Goal: Information Seeking & Learning: Learn about a topic

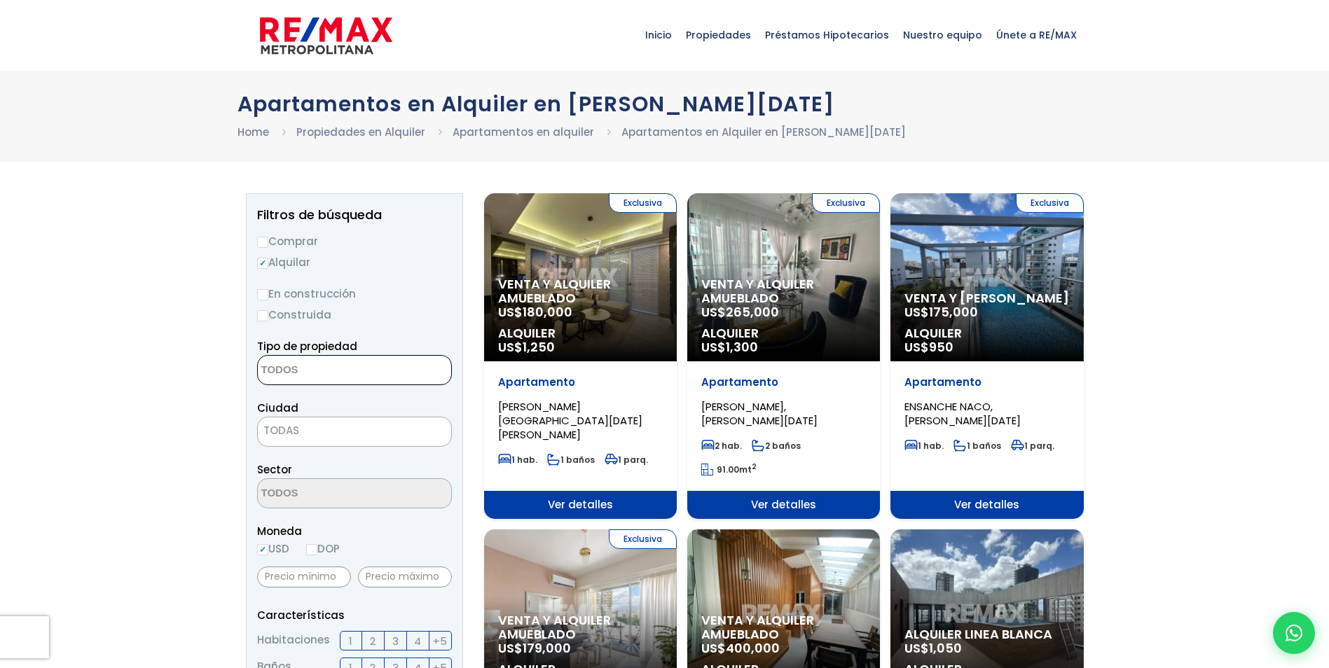
click at [354, 372] on textarea "Search" at bounding box center [326, 371] width 136 height 30
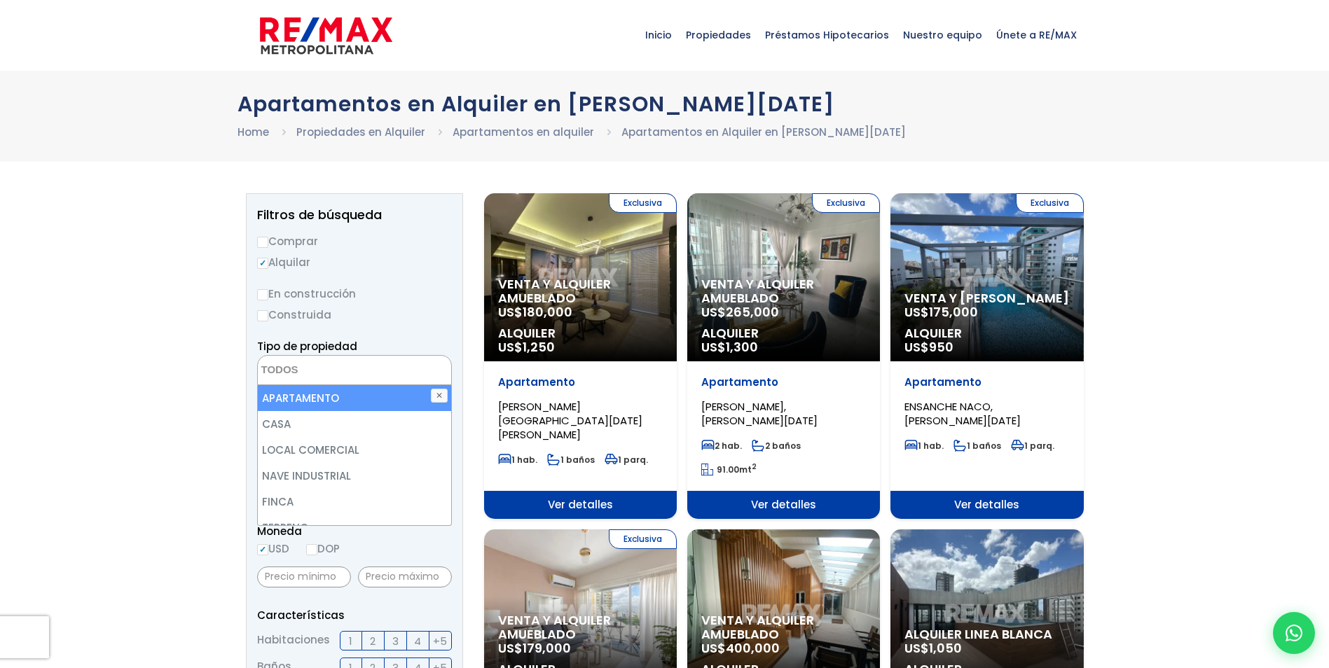
click at [323, 394] on li "APARTAMENTO" at bounding box center [354, 398] width 193 height 26
select select "apartment"
click at [365, 398] on li "APARTAMENTO" at bounding box center [354, 398] width 193 height 26
select select "apartment"
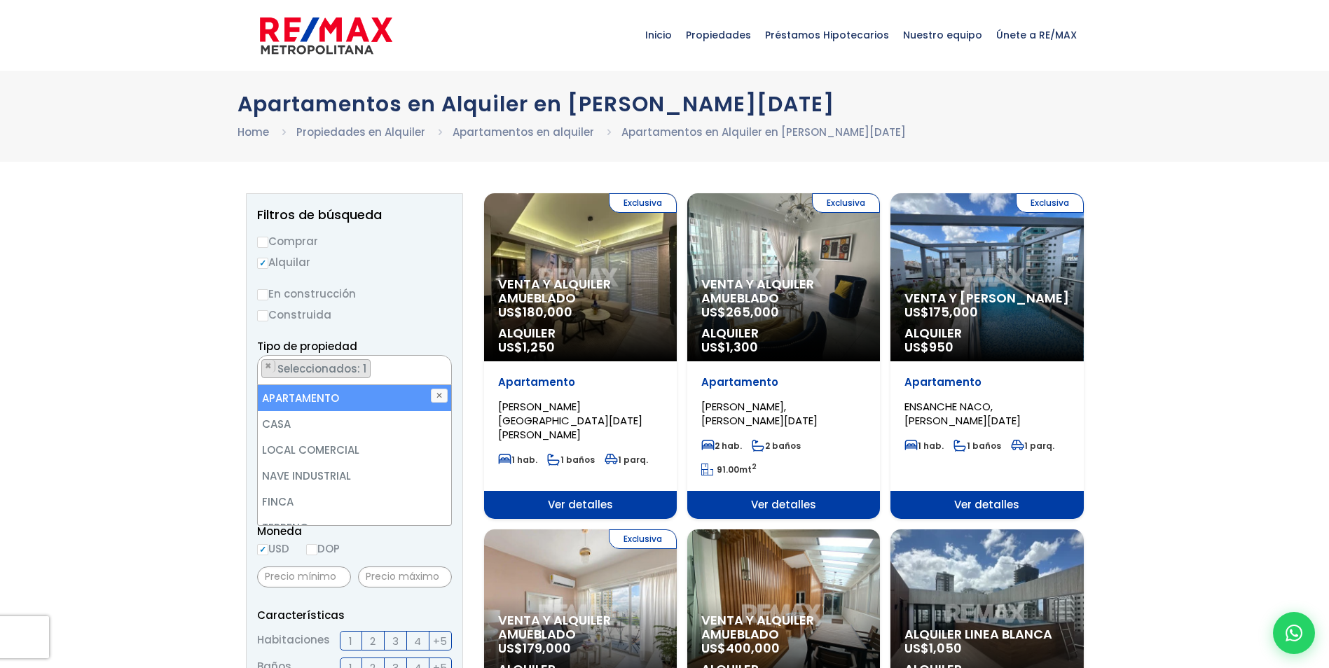
click at [365, 398] on li "APARTAMENTO" at bounding box center [354, 398] width 193 height 26
select select
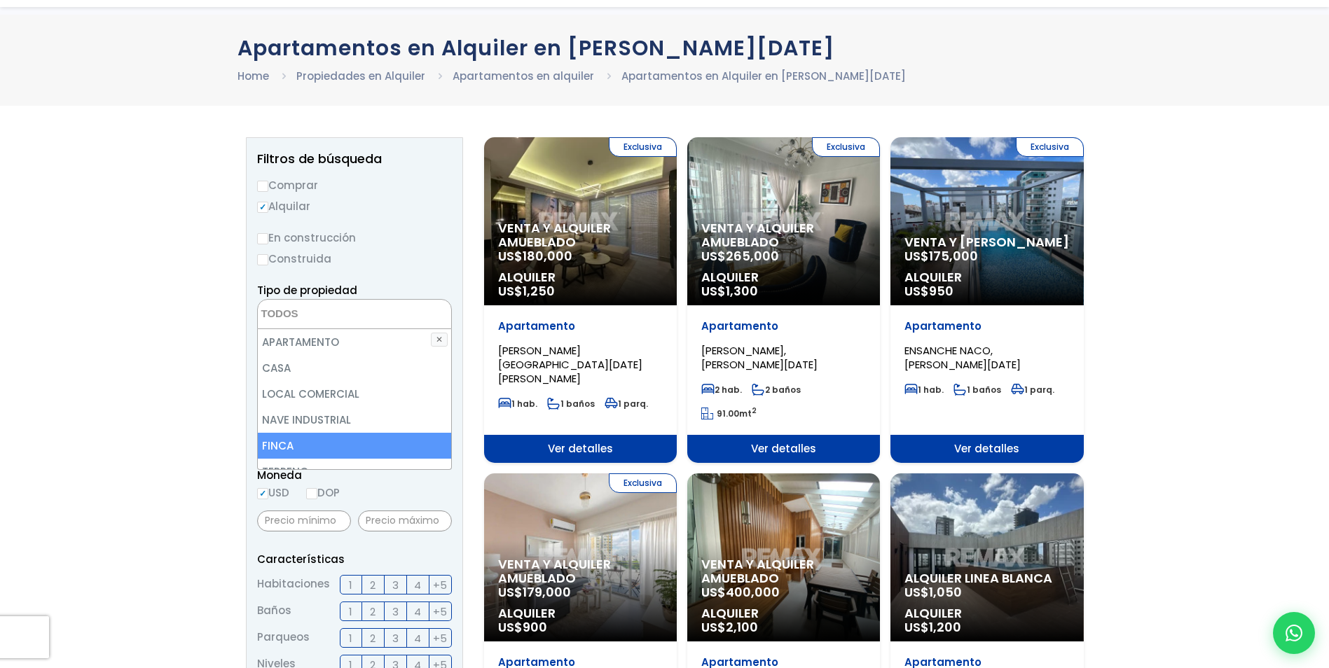
scroll to position [140, 0]
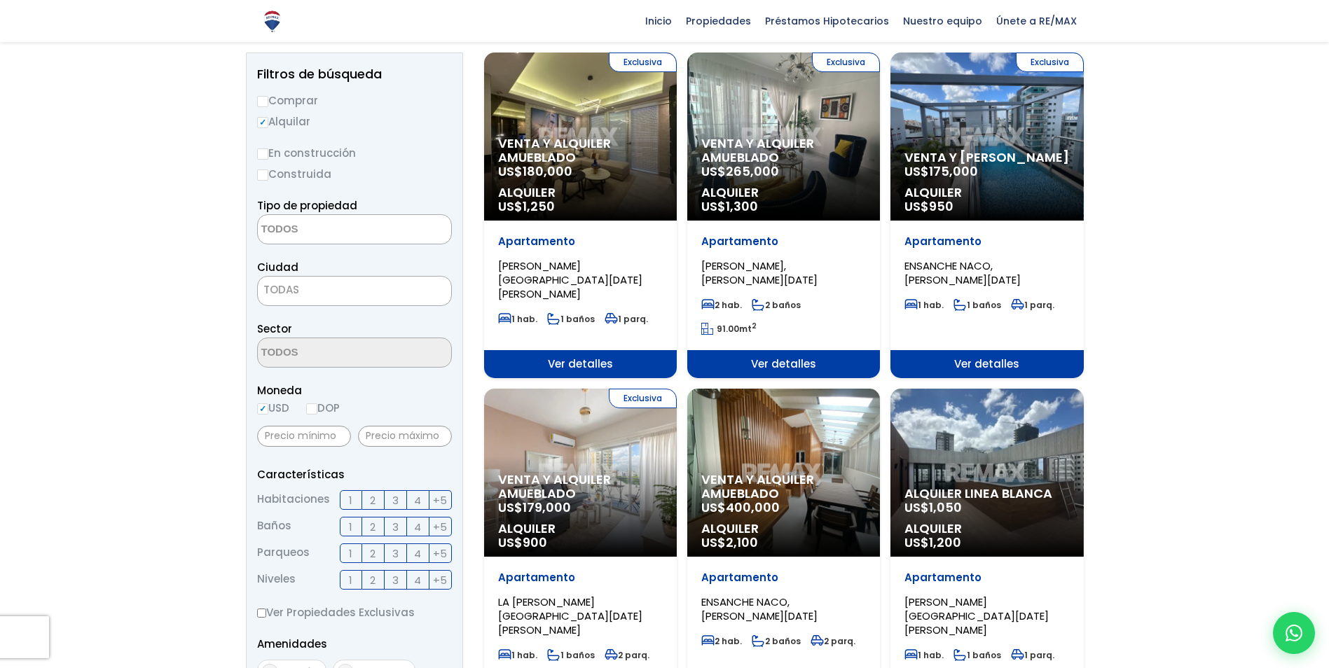
click at [368, 501] on label "2" at bounding box center [373, 500] width 22 height 20
click at [0, 0] on input "2" at bounding box center [0, 0] width 0 height 0
click at [374, 526] on span "2" at bounding box center [373, 527] width 6 height 18
click at [0, 0] on input "2" at bounding box center [0, 0] width 0 height 0
click at [380, 553] on label "2" at bounding box center [373, 554] width 22 height 20
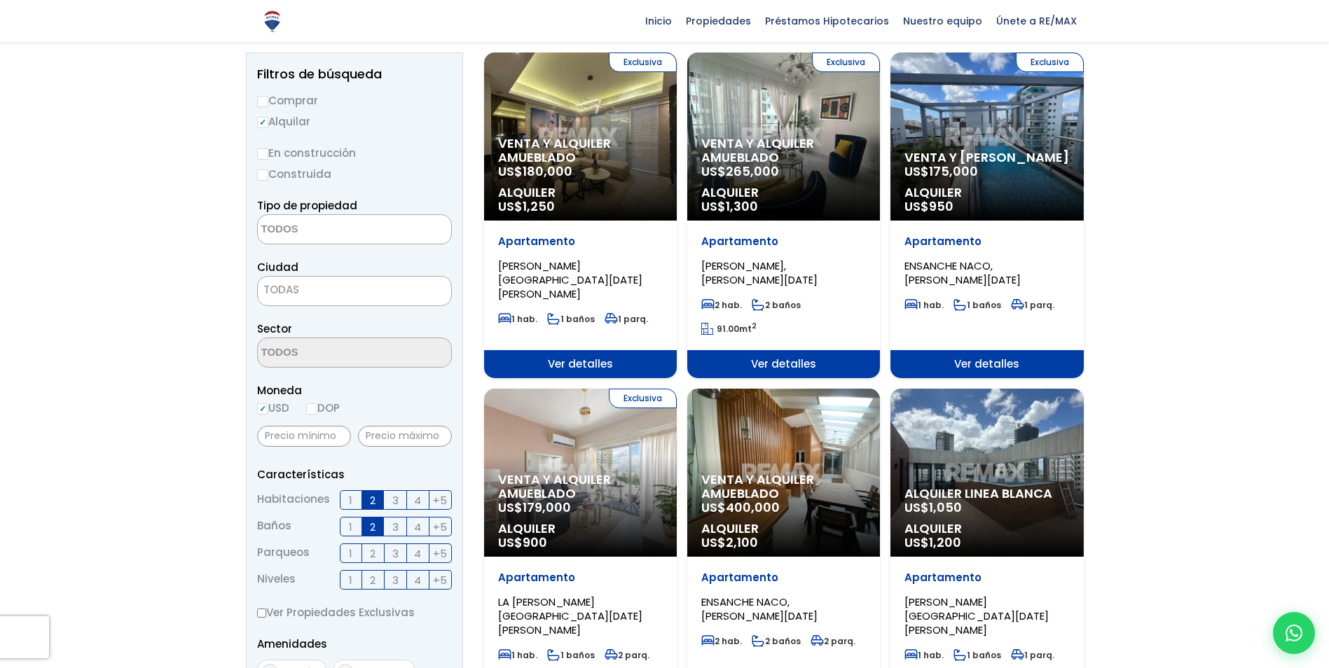
click at [0, 0] on input "2" at bounding box center [0, 0] width 0 height 0
click at [371, 578] on span "2" at bounding box center [373, 581] width 6 height 18
click at [0, 0] on input "2" at bounding box center [0, 0] width 0 height 0
click at [262, 410] on input "USD" at bounding box center [262, 408] width 11 height 11
click at [310, 409] on input "DOP" at bounding box center [311, 408] width 11 height 11
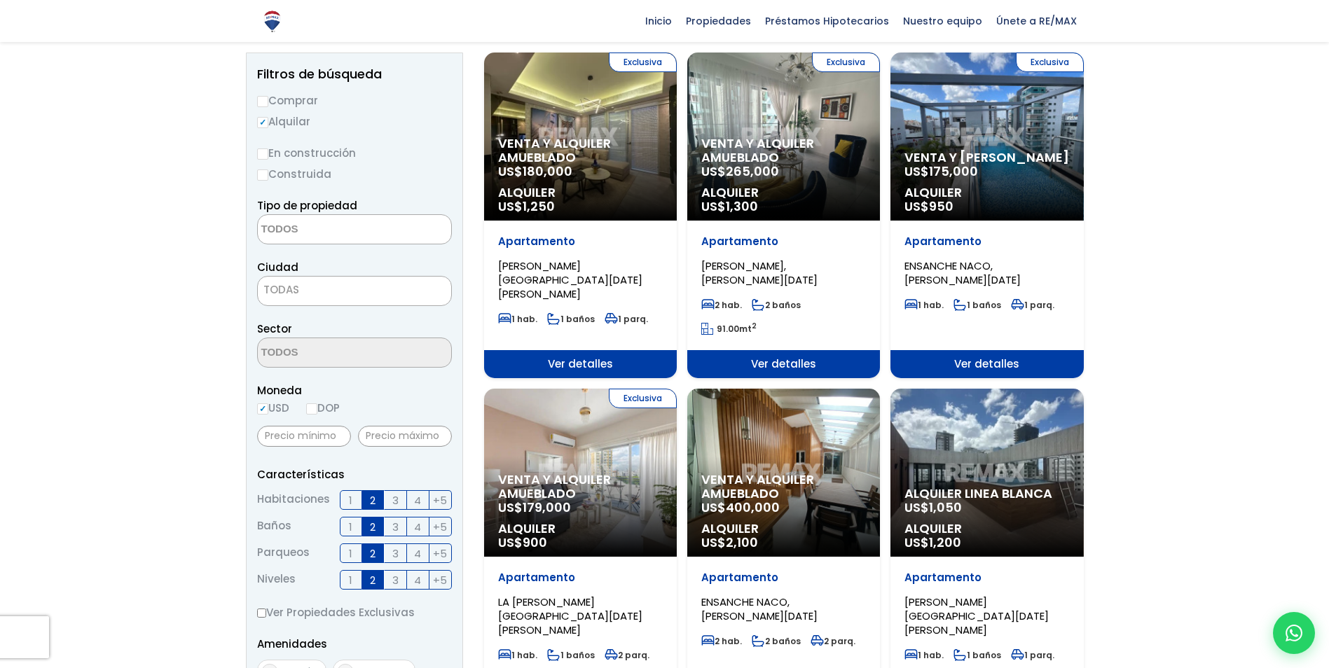
radio input "true"
click at [335, 286] on span "TODAS" at bounding box center [354, 290] width 193 height 20
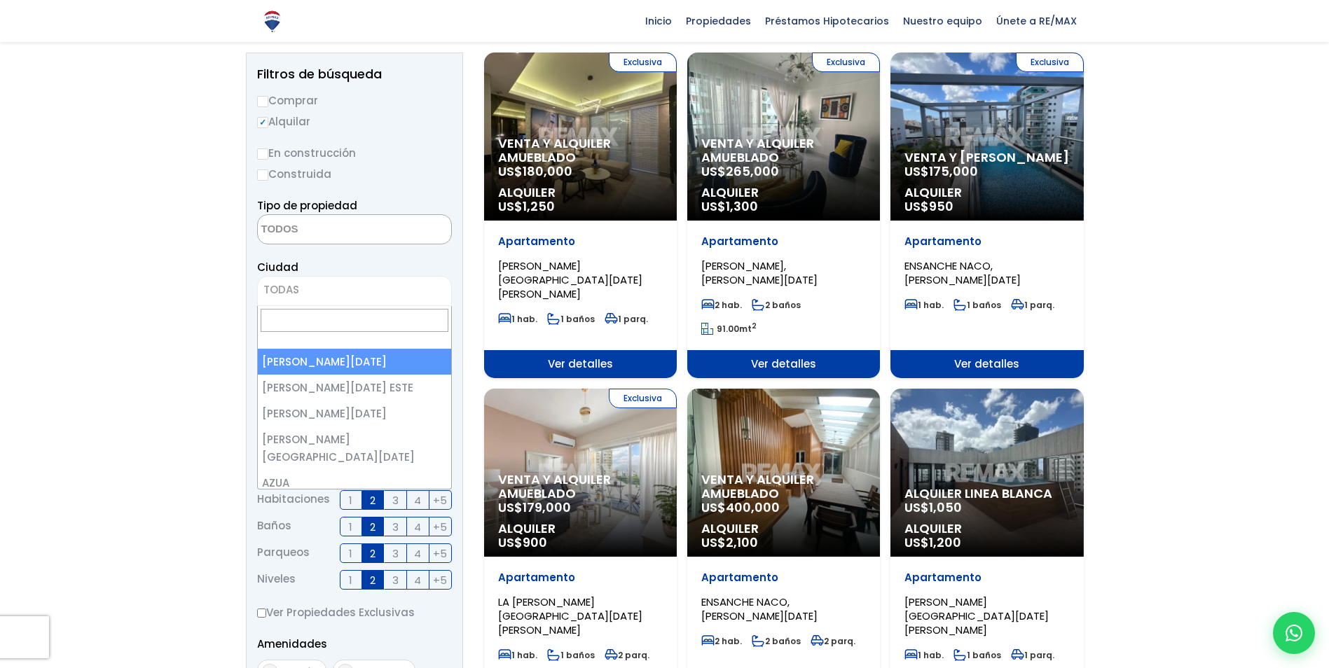
select select "1"
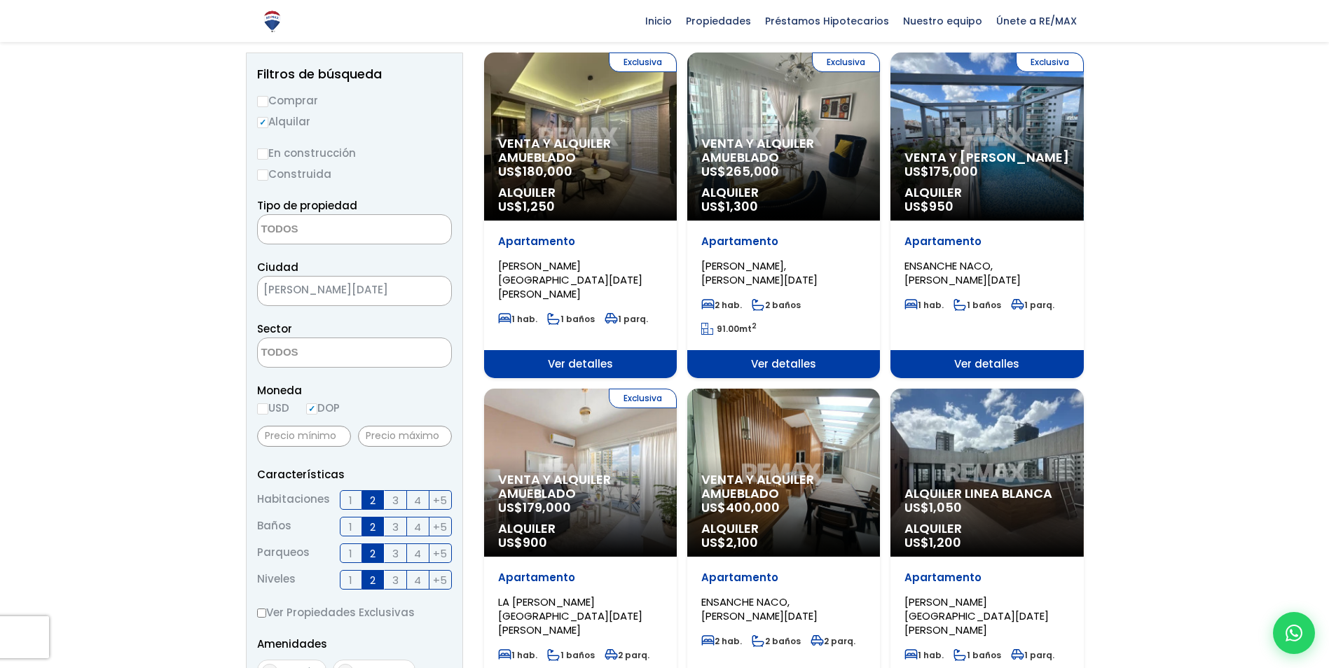
click at [342, 229] on textarea "Search" at bounding box center [326, 230] width 136 height 30
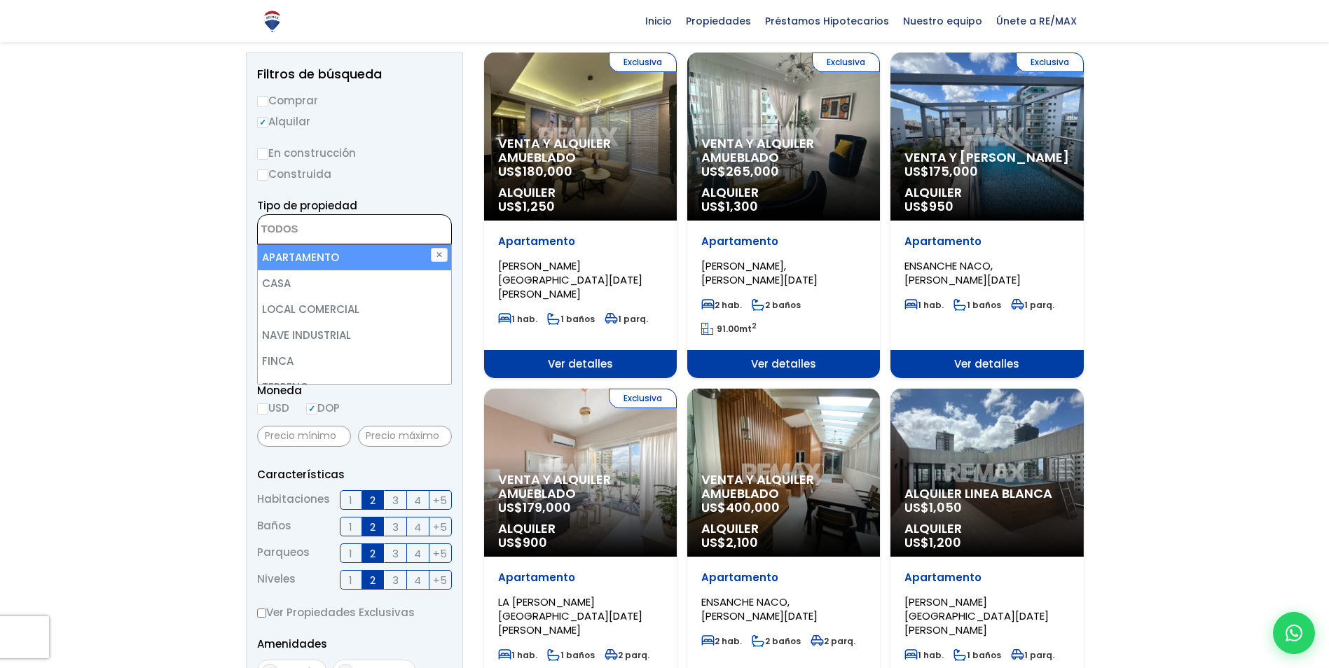
click at [322, 262] on li "APARTAMENTO" at bounding box center [354, 257] width 193 height 26
select select "apartment"
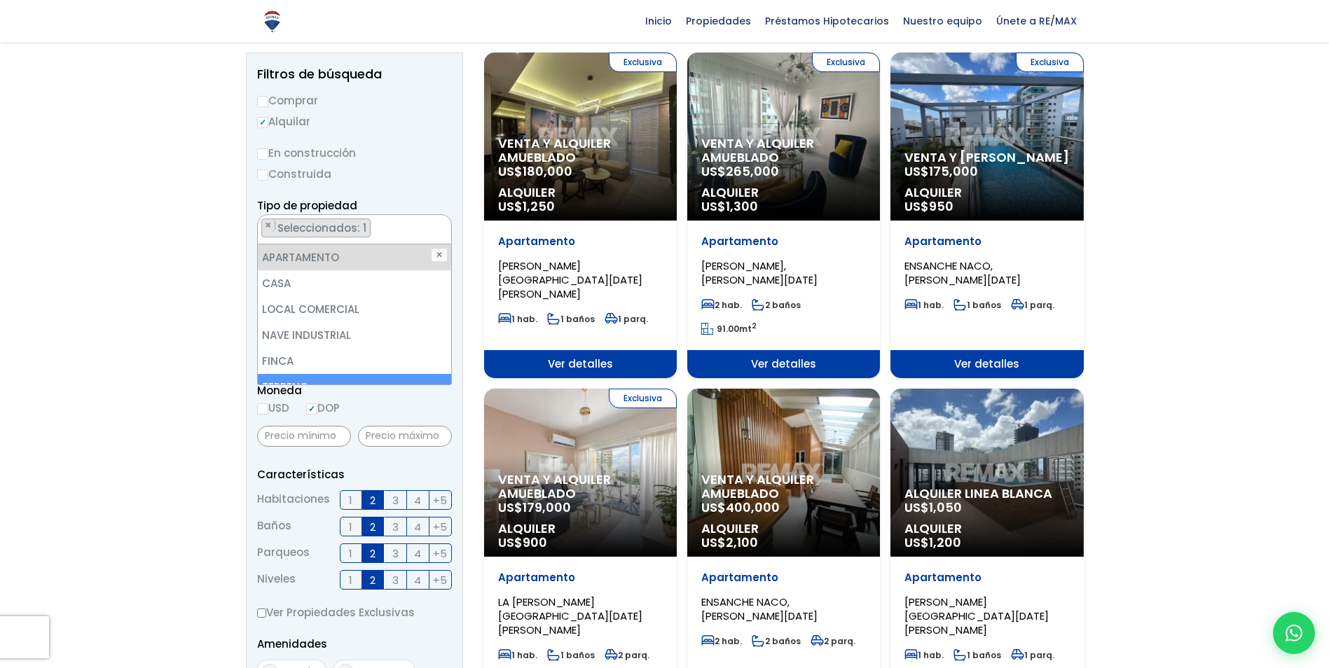
click at [400, 405] on div "Moneda USD DOP" at bounding box center [354, 401] width 195 height 39
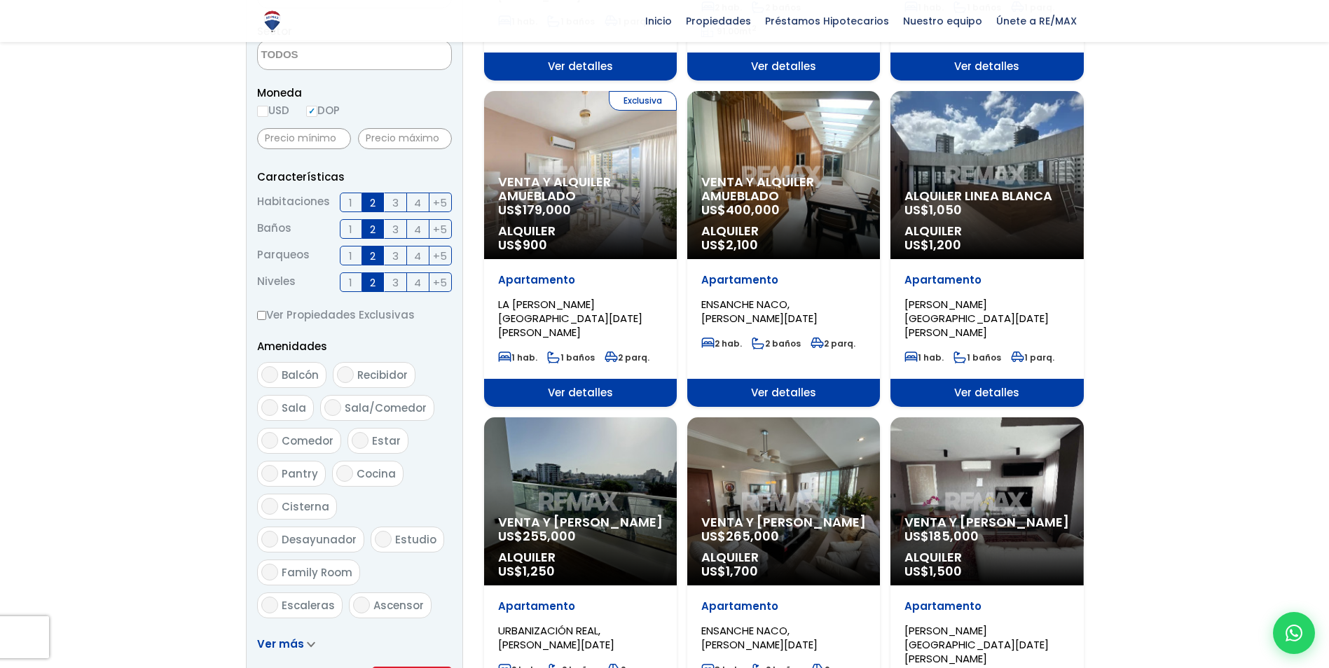
scroll to position [560, 0]
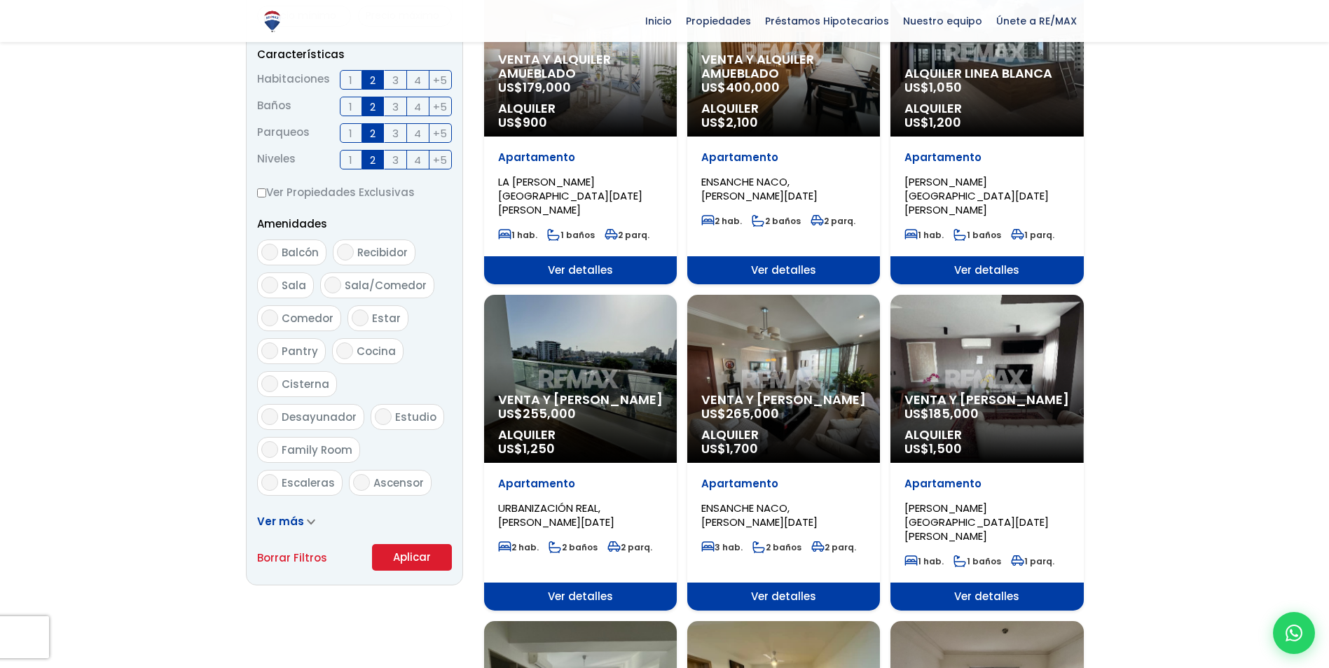
click at [396, 553] on button "Aplicar" at bounding box center [412, 557] width 80 height 27
